Goal: Task Accomplishment & Management: Complete application form

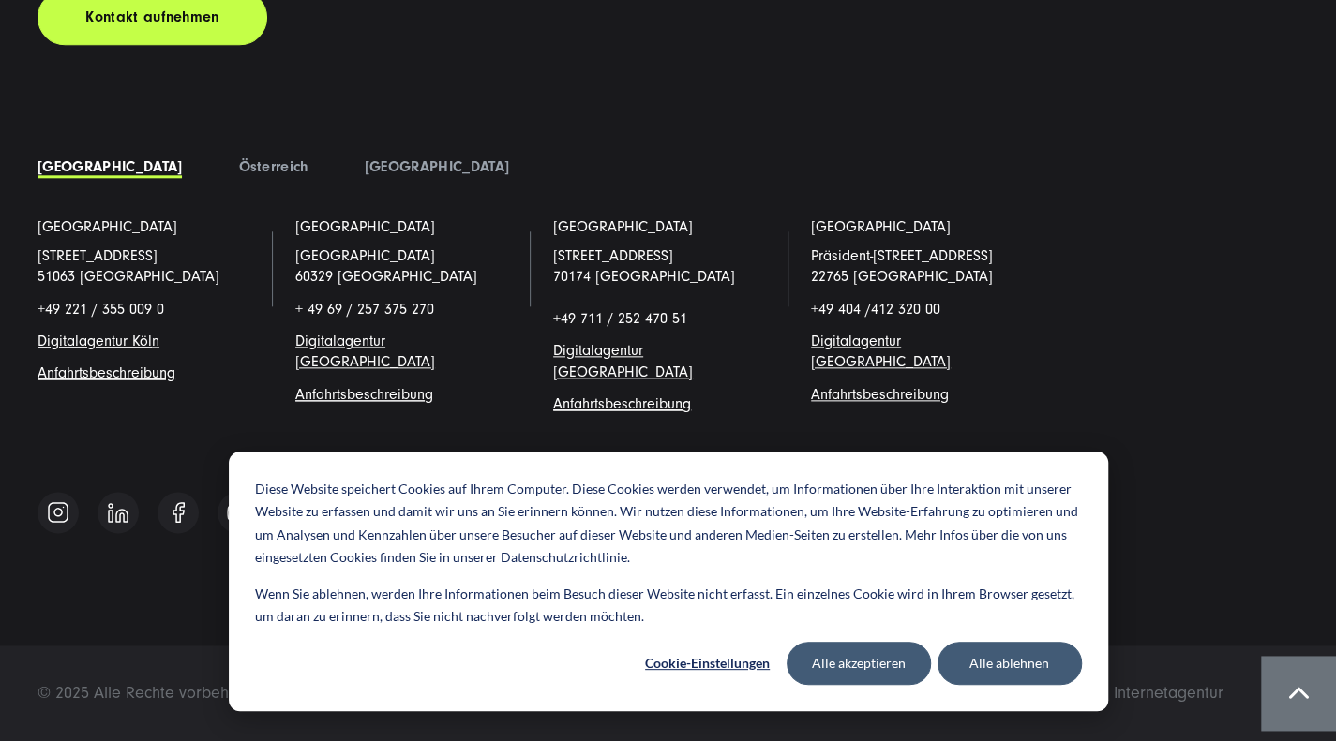
scroll to position [14376, 0]
drag, startPoint x: 1340, startPoint y: 35, endPoint x: 1349, endPoint y: 728, distance: 693.7
click at [1010, 661] on button "Alle ablehnen" at bounding box center [1009, 663] width 144 height 43
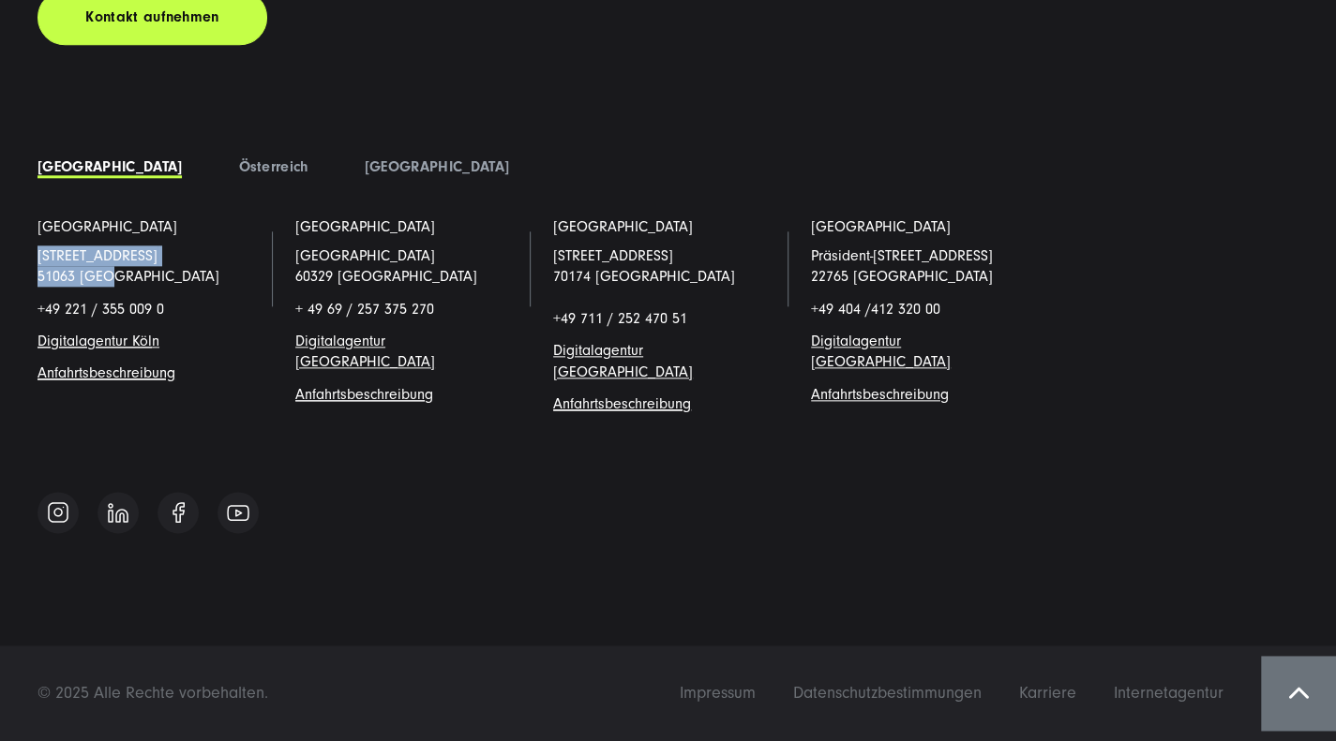
drag, startPoint x: 109, startPoint y: 303, endPoint x: 32, endPoint y: 275, distance: 81.8
click at [32, 275] on li "Köln Schanzenstraße 23 51063 Köln +49 221 / 355 009 0 Digitalagentur Köl n Anfa…" at bounding box center [152, 331] width 258 height 228
copy p "Schanzenstraße 23 51063 Köln"
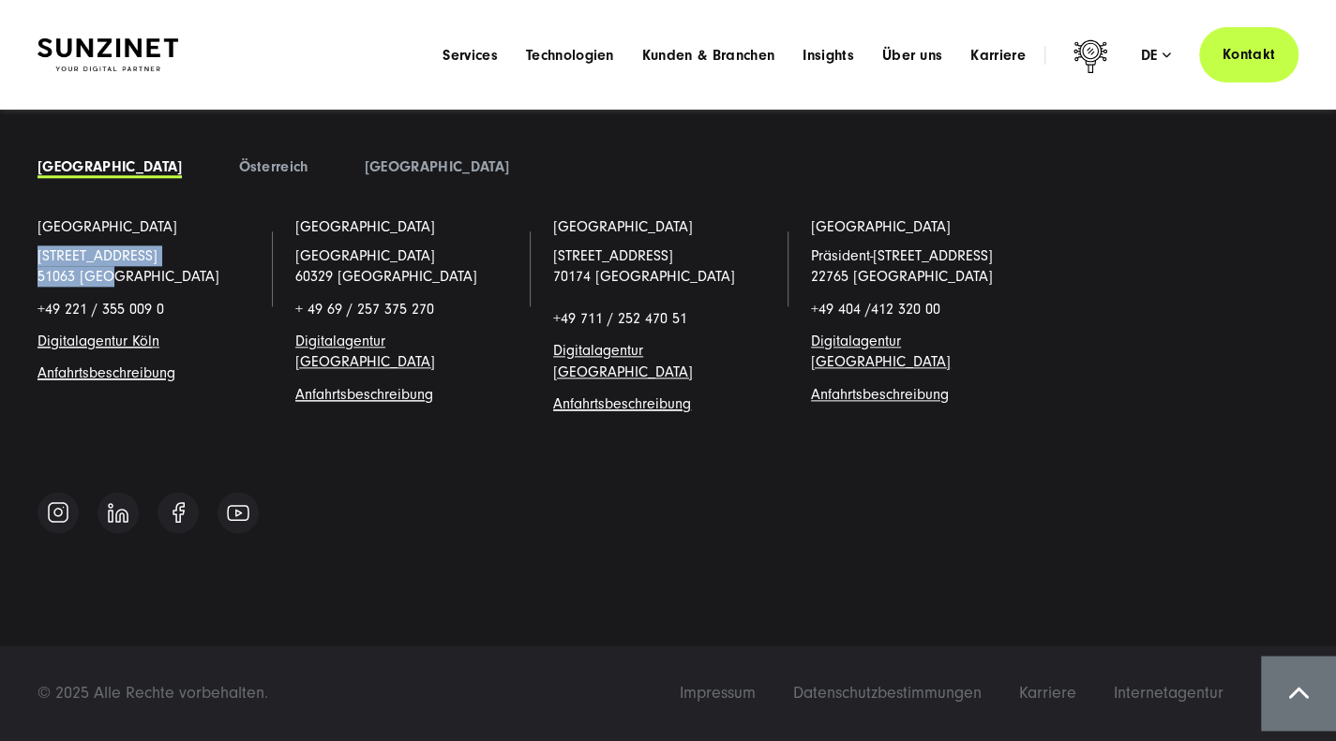
scroll to position [13079, 0]
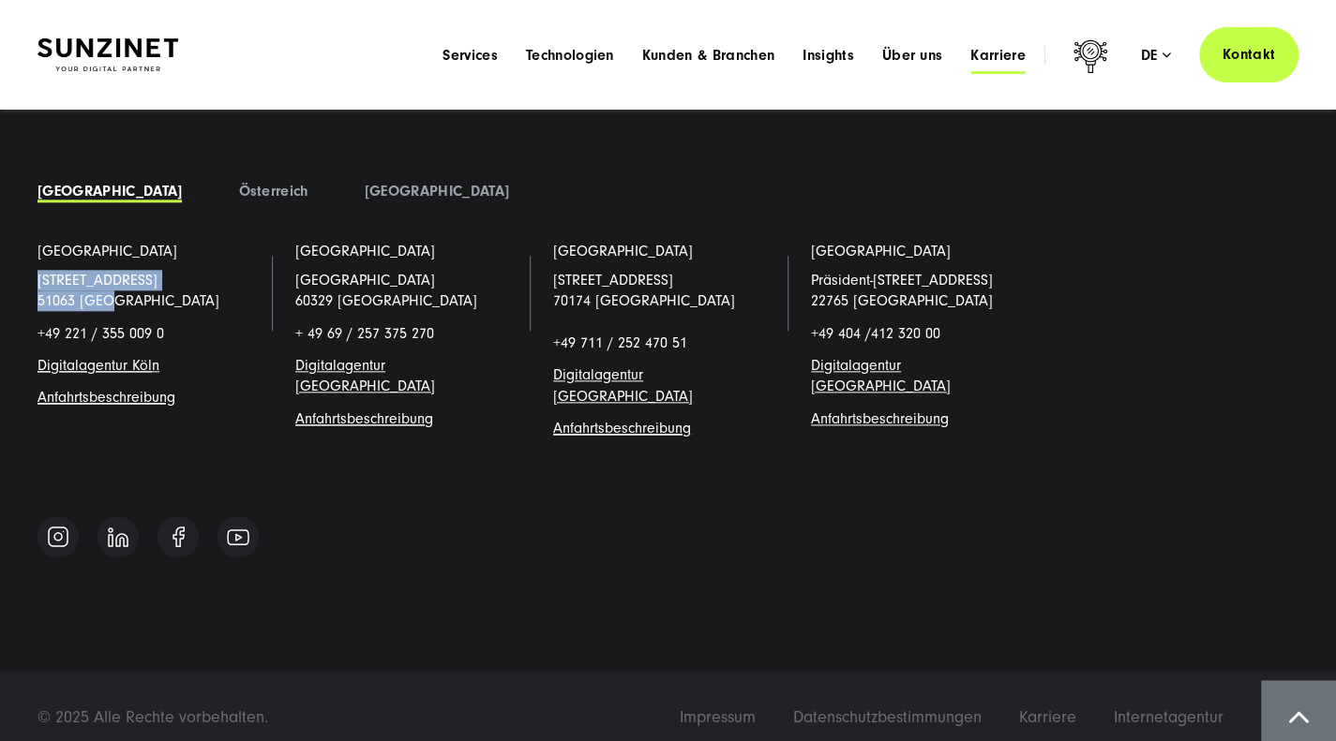
click at [995, 65] on span "Karriere" at bounding box center [997, 55] width 55 height 19
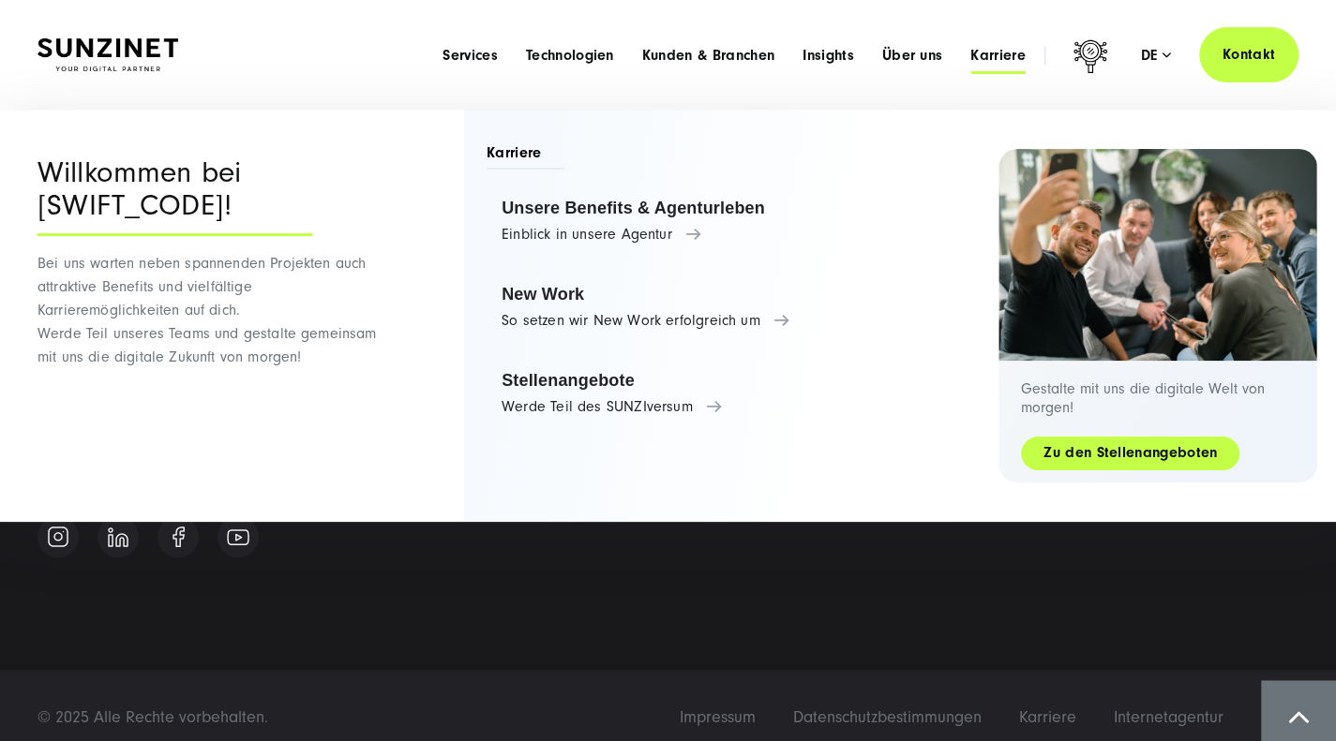
click at [1021, 464] on link "Zu den Stellenangeboten" at bounding box center [1130, 453] width 218 height 22
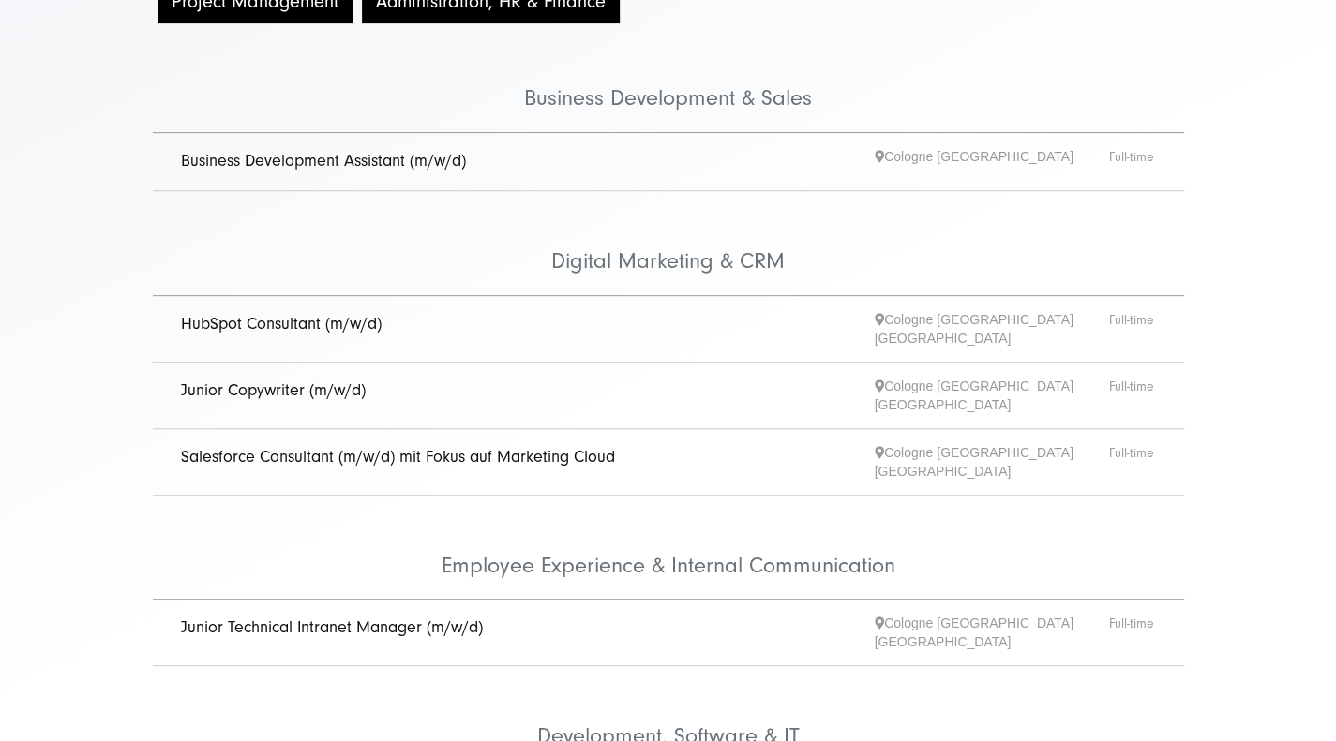
scroll to position [380, 0]
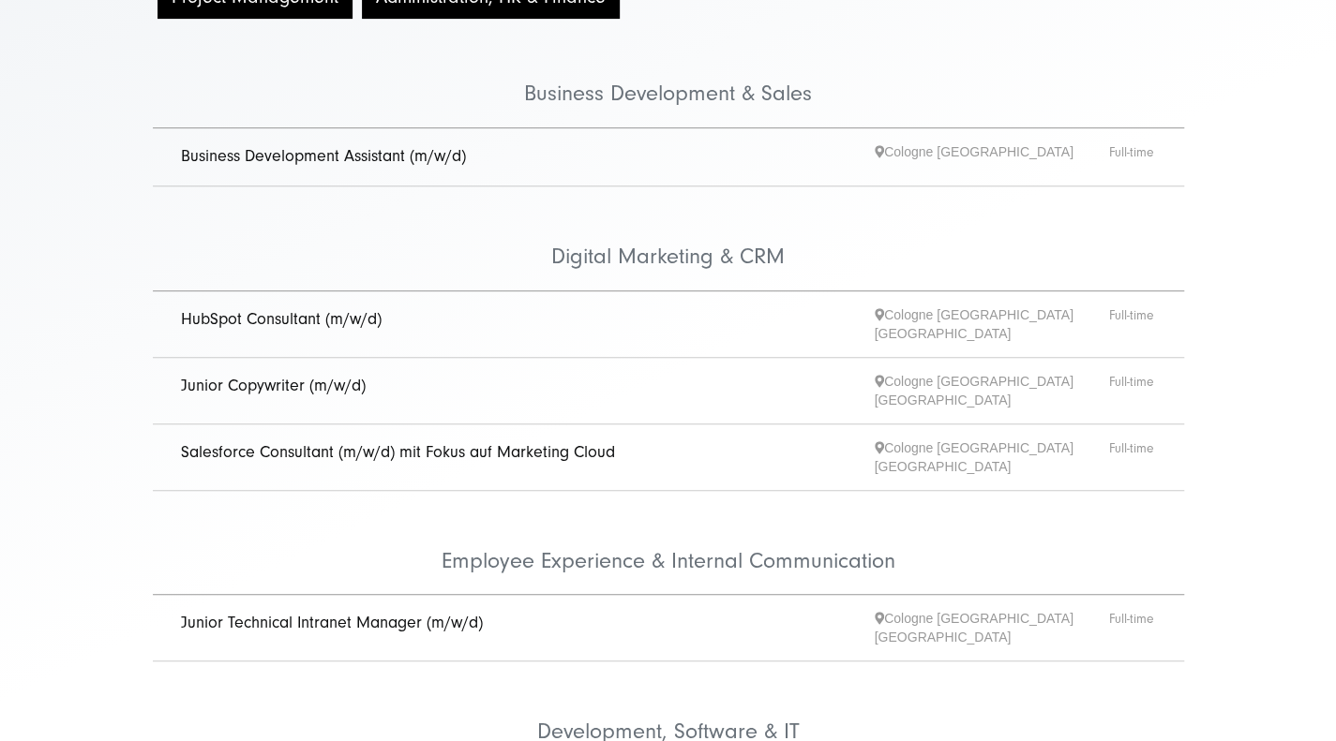
click at [321, 396] on link "Junior Copywriter (m/w/d)" at bounding box center [273, 386] width 185 height 20
